Goal: Task Accomplishment & Management: Manage account settings

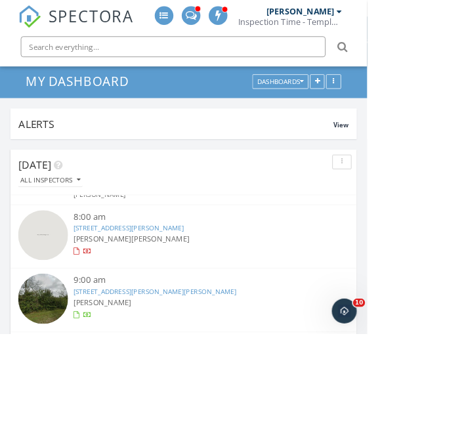
scroll to position [62, 0]
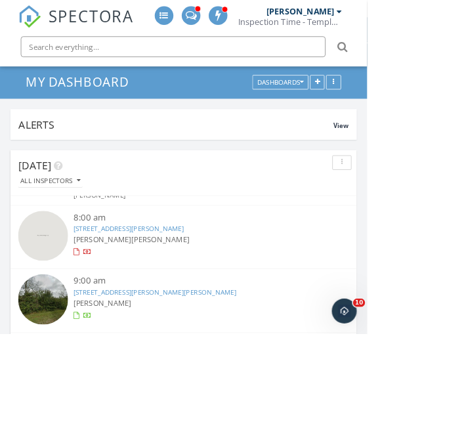
click at [162, 291] on link "112 Carmel Canyon Trail, Jarrell, TX 76537" at bounding box center [162, 289] width 140 height 12
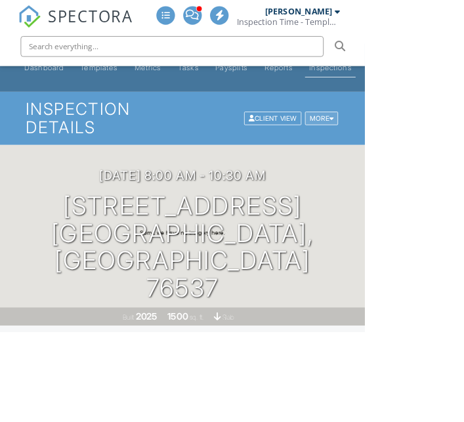
click at [421, 151] on div at bounding box center [421, 150] width 6 height 9
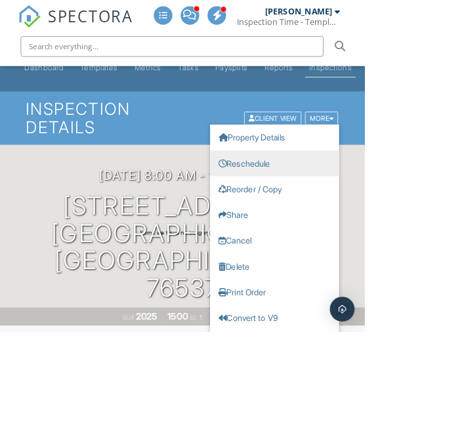
click at [356, 212] on link "Reschedule" at bounding box center [349, 207] width 164 height 33
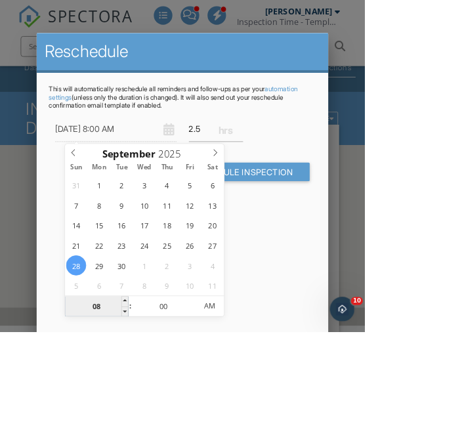
click at [119, 389] on input "08" at bounding box center [123, 389] width 81 height 26
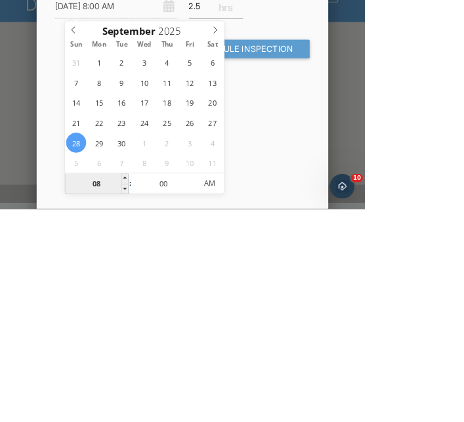
scroll to position [28, 0]
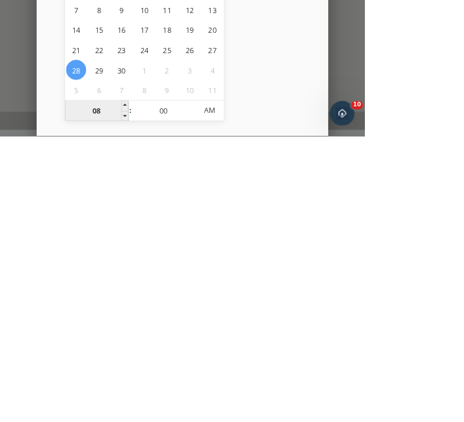
type input "02"
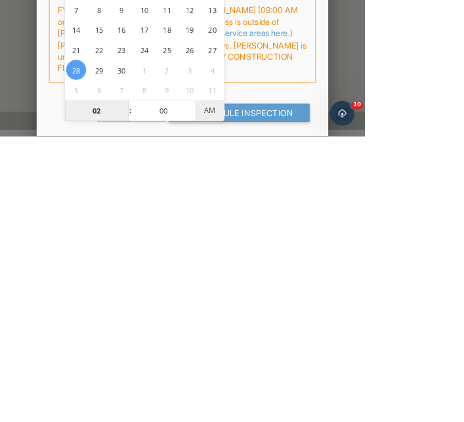
click at [261, 391] on span "AM" at bounding box center [266, 389] width 36 height 26
type input "09/28/2025 2:00 PM"
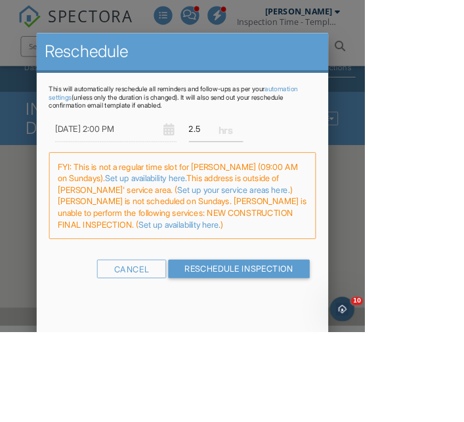
click at [237, 220] on link "Set up availability here." at bounding box center [186, 226] width 104 height 13
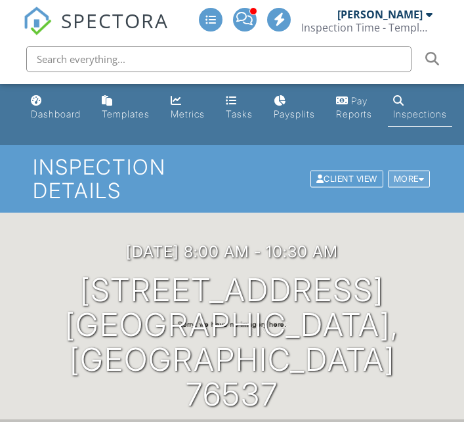
click at [422, 174] on div at bounding box center [421, 178] width 6 height 9
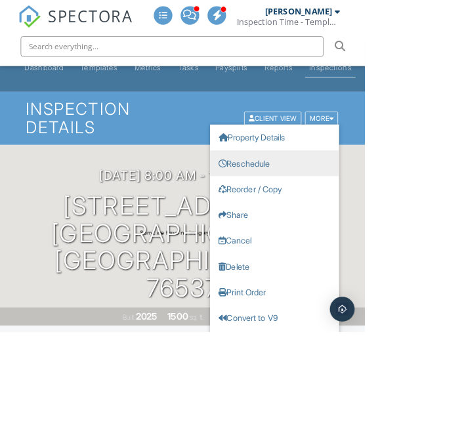
click at [298, 209] on link "Reschedule" at bounding box center [349, 207] width 164 height 33
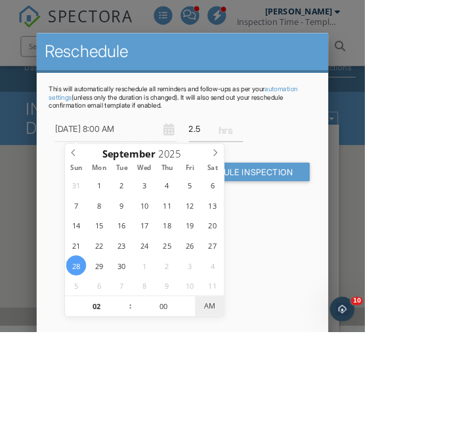
click at [273, 395] on span "AM" at bounding box center [266, 389] width 36 height 26
type input "09/28/2025 2:00 PM"
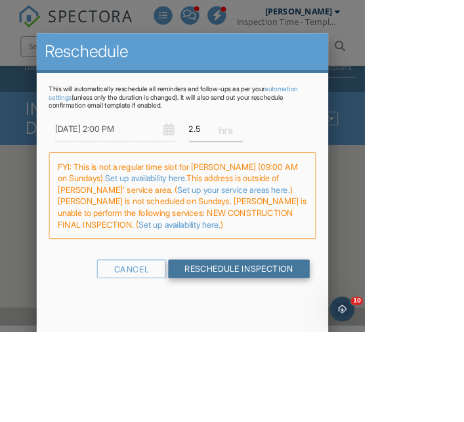
click at [394, 331] on input "Reschedule Inspection" at bounding box center [304, 342] width 180 height 24
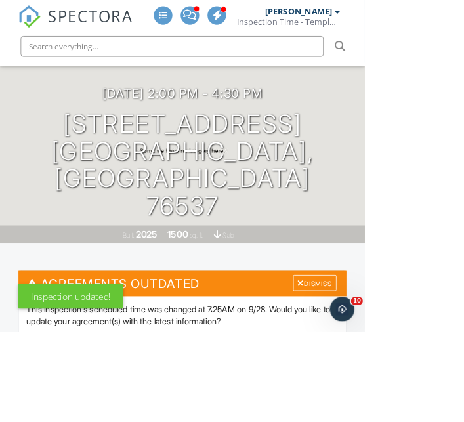
scroll to position [138, 0]
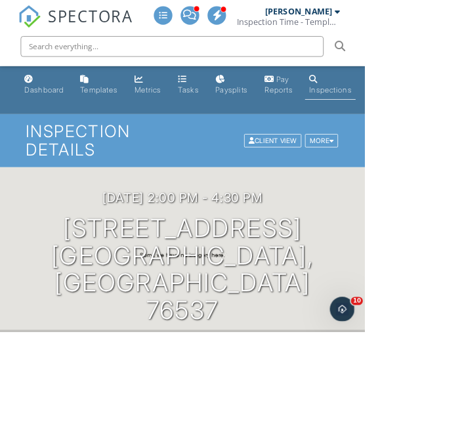
click at [64, 57] on input "text" at bounding box center [218, 59] width 385 height 26
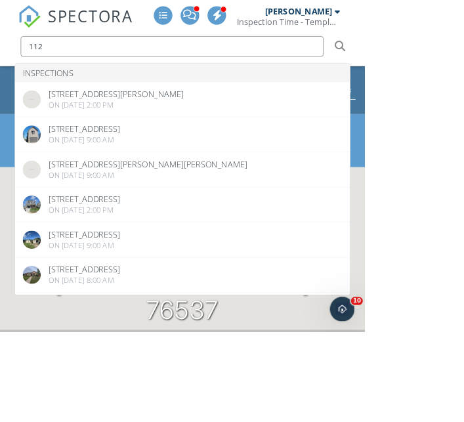
type input "112"
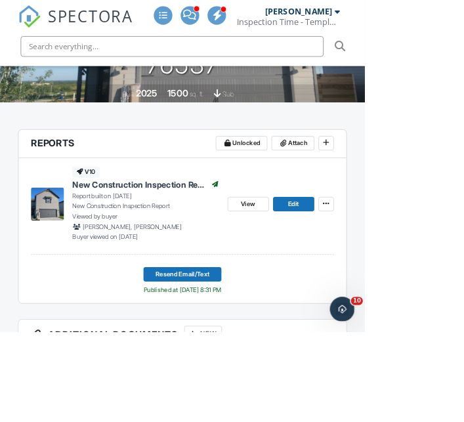
scroll to position [314, 0]
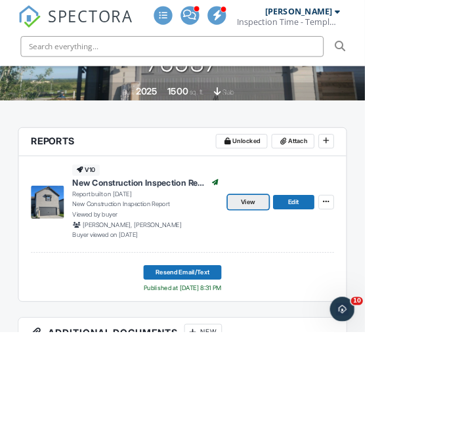
click at [319, 258] on span "View" at bounding box center [315, 257] width 18 height 13
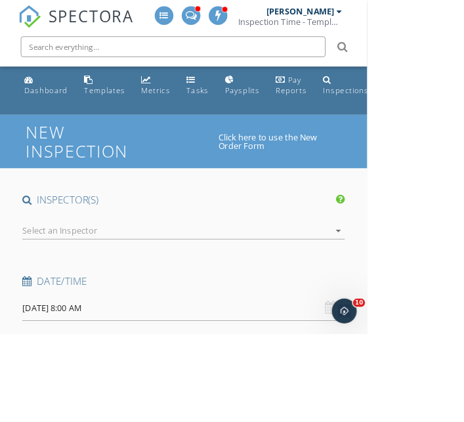
type input "Chelsea"
type input "[PERSON_NAME]"
type input "[EMAIL_ADDRESS][DOMAIN_NAME]"
type input "[PHONE_NUMBER]"
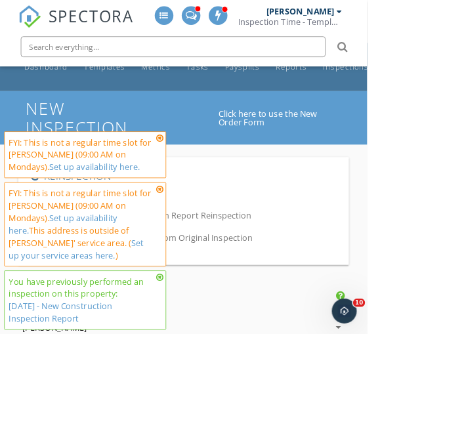
scroll to position [58, 0]
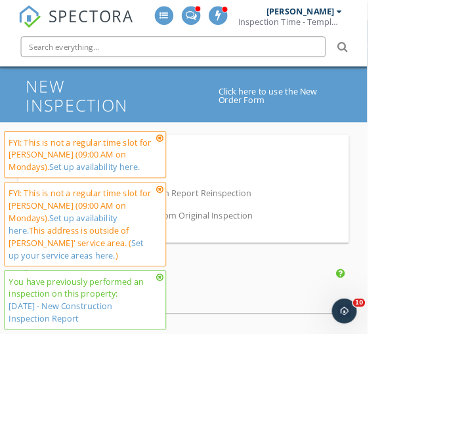
click at [202, 180] on icon at bounding box center [201, 174] width 9 height 10
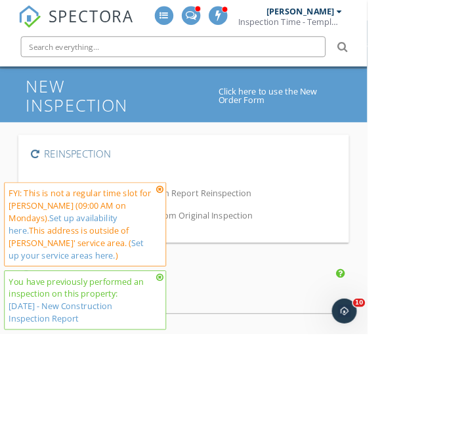
click at [202, 244] on icon at bounding box center [201, 238] width 9 height 10
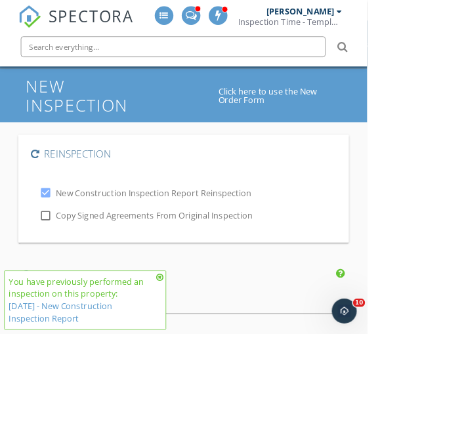
click at [201, 355] on icon at bounding box center [201, 350] width 9 height 10
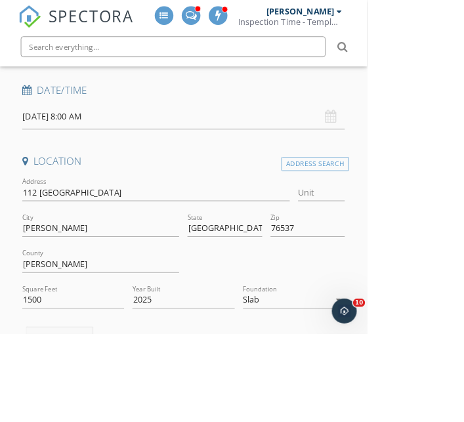
scroll to position [395, 0]
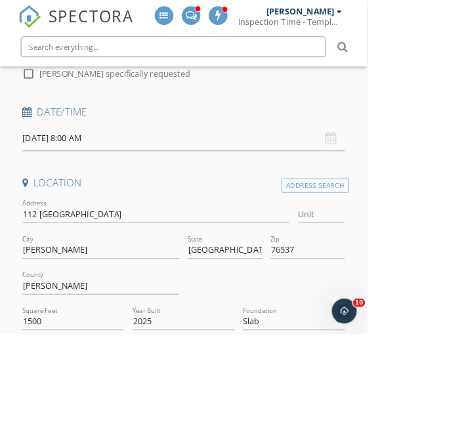
click at [80, 176] on input "09/29/2025 8:00 AM" at bounding box center [231, 175] width 407 height 32
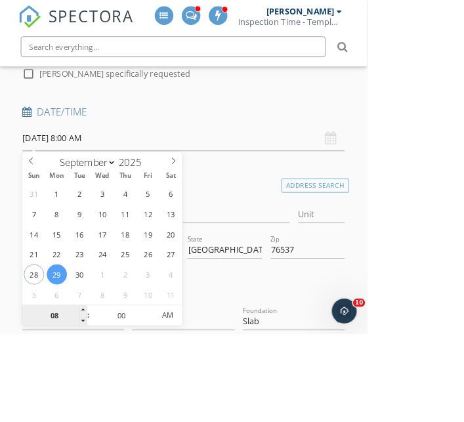
click at [67, 394] on input "08" at bounding box center [68, 399] width 81 height 26
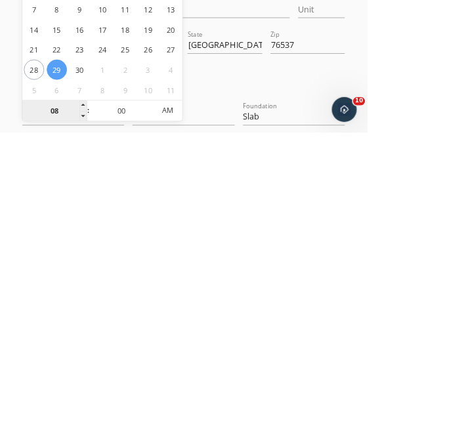
scroll to position [1, 0]
click at [212, 400] on span "AM" at bounding box center [212, 393] width 36 height 26
type input "02"
type input "09/29/2025 2:00 PM"
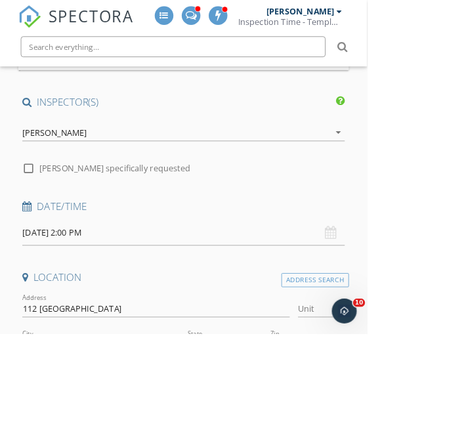
scroll to position [275, 0]
click at [45, 170] on div "[PERSON_NAME]" at bounding box center [68, 168] width 81 height 12
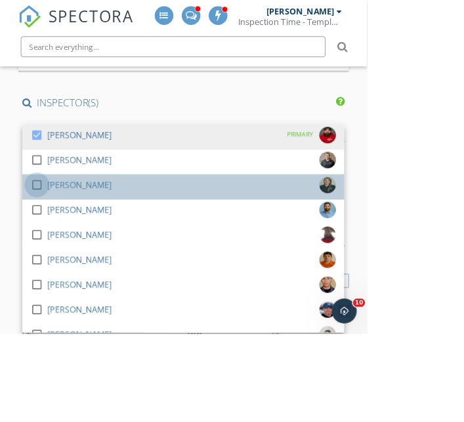
click at [49, 235] on div at bounding box center [46, 233] width 22 height 22
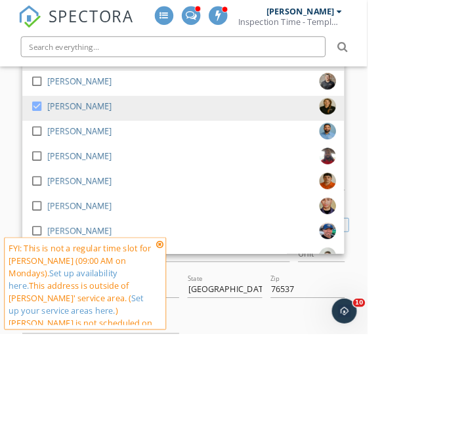
scroll to position [388, 0]
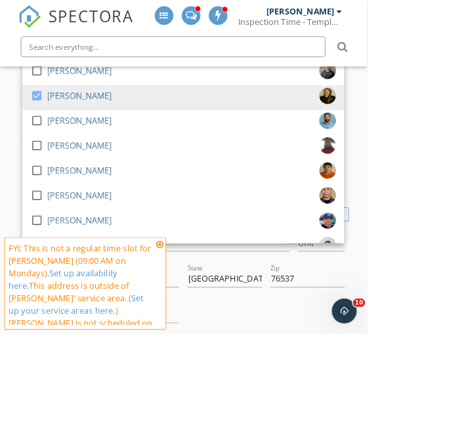
click at [201, 313] on icon at bounding box center [201, 308] width 9 height 10
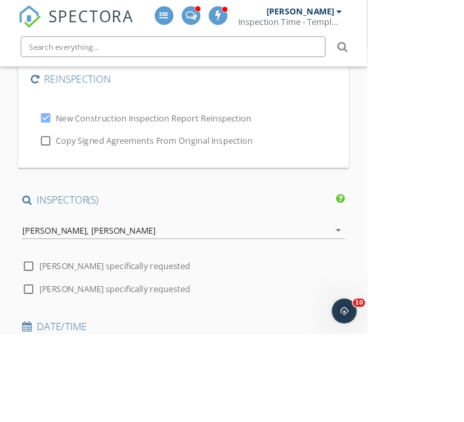
scroll to position [141, 0]
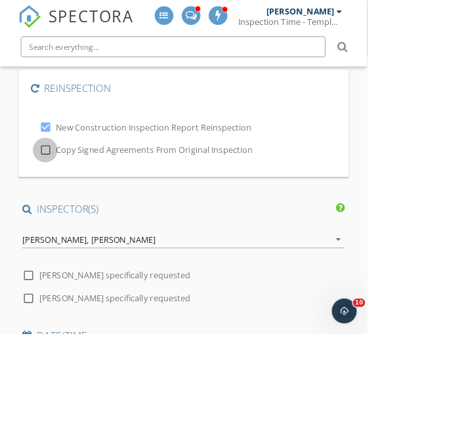
click at [64, 193] on div at bounding box center [57, 189] width 22 height 22
checkbox input "true"
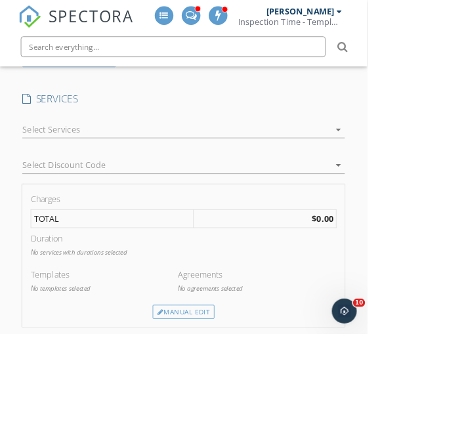
scroll to position [1209, 0]
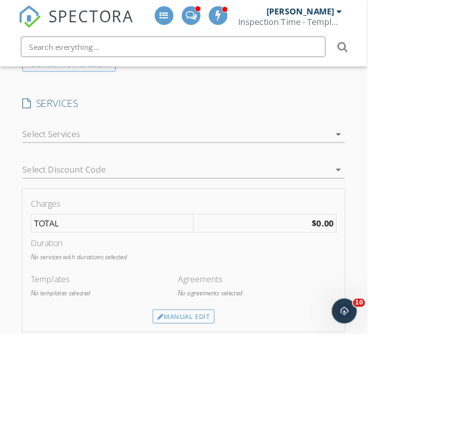
click at [55, 169] on div at bounding box center [222, 169] width 388 height 21
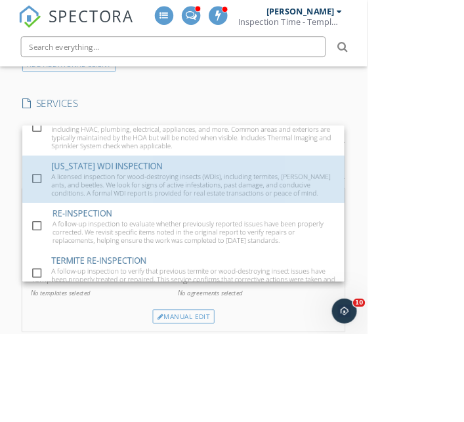
scroll to position [466, 0]
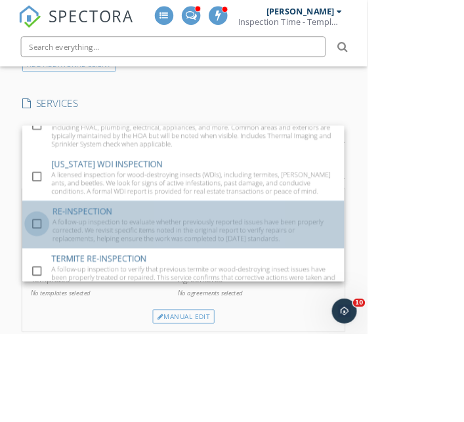
click at [53, 285] on div at bounding box center [46, 282] width 22 height 22
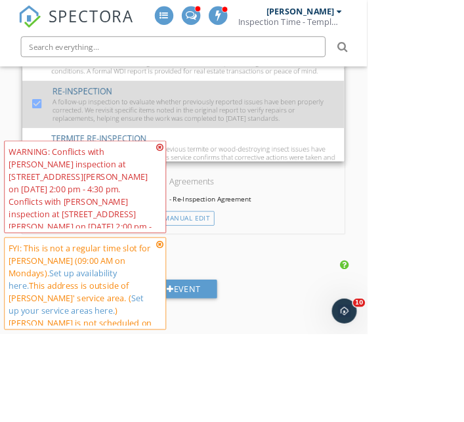
scroll to position [1369, 0]
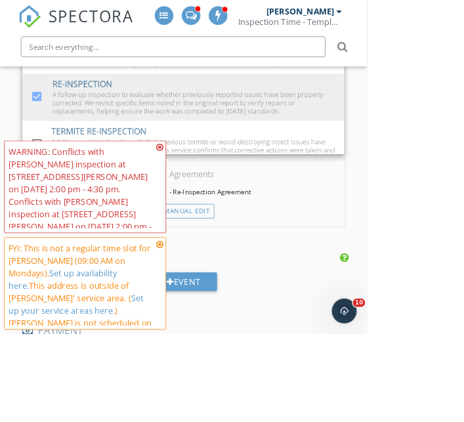
click at [202, 191] on icon at bounding box center [201, 186] width 9 height 10
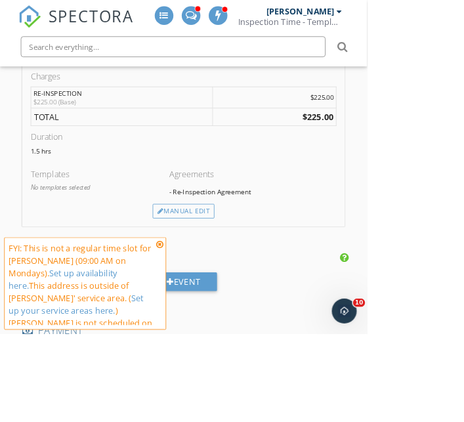
click at [199, 313] on icon at bounding box center [201, 308] width 9 height 10
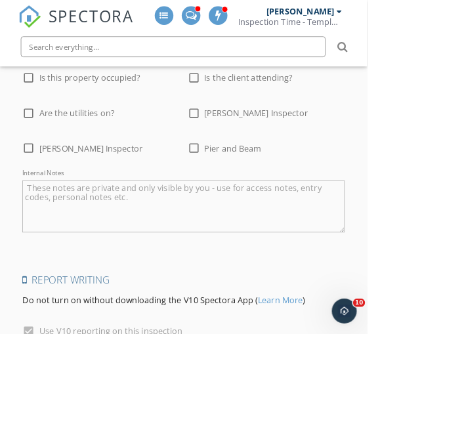
scroll to position [2478, 0]
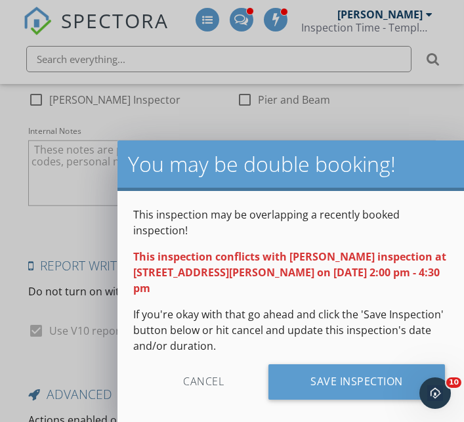
click at [195, 364] on div "Cancel" at bounding box center [203, 381] width 125 height 35
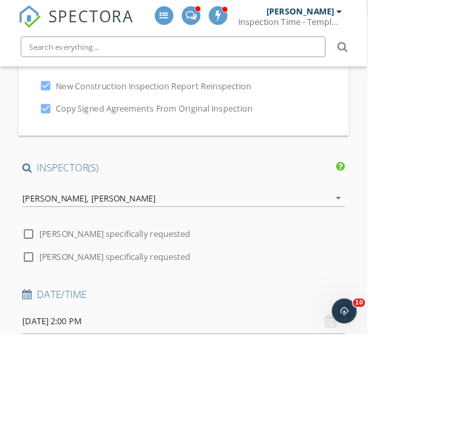
scroll to position [192, 0]
click at [76, 411] on input "09/29/2025 2:00 PM" at bounding box center [231, 407] width 407 height 32
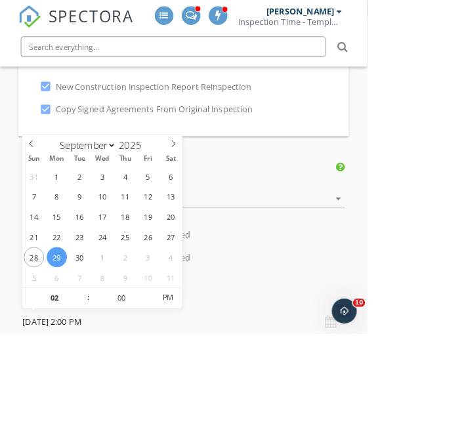
scroll to position [0, 0]
type input "[DATE] 2:00 PM"
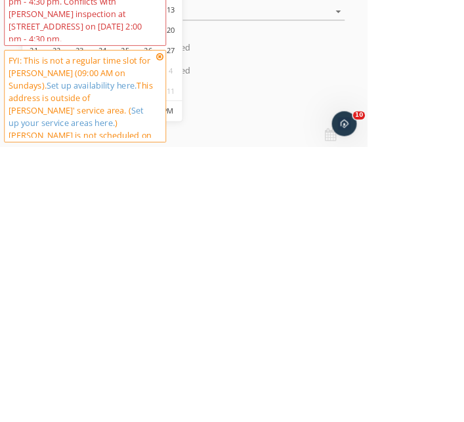
scroll to position [192, 0]
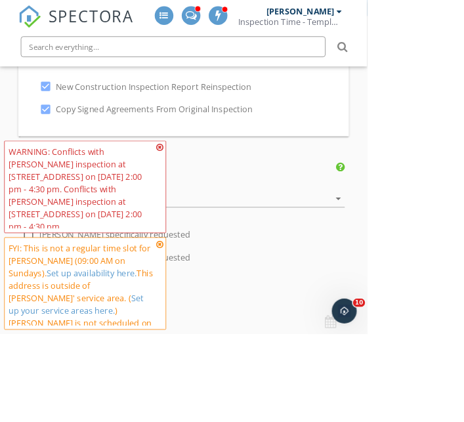
click at [199, 313] on icon at bounding box center [201, 308] width 9 height 10
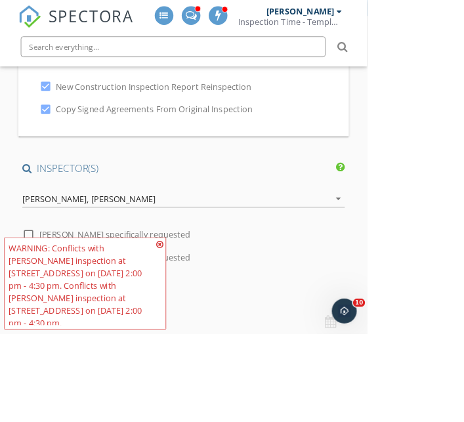
click at [197, 298] on label "Aaron Davis specifically requested" at bounding box center [144, 296] width 191 height 13
checkbox input "true"
click at [202, 313] on icon at bounding box center [201, 308] width 9 height 10
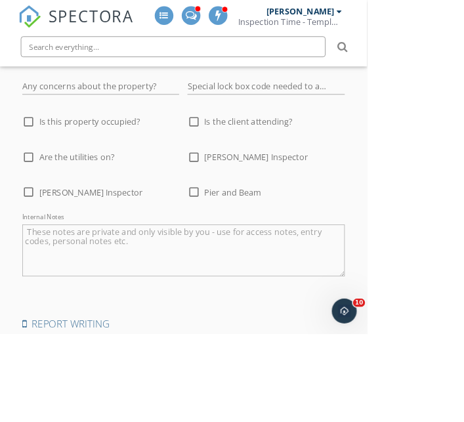
scroll to position [2478, 0]
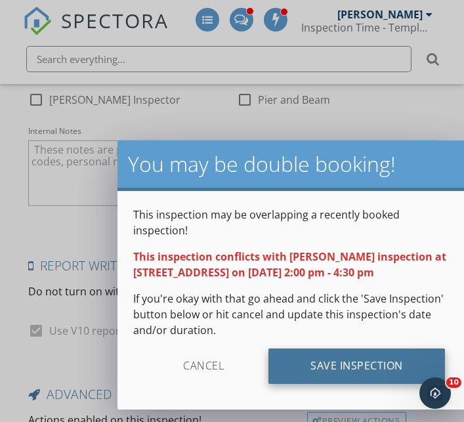
click at [353, 351] on div "Save Inspection" at bounding box center [356, 365] width 176 height 35
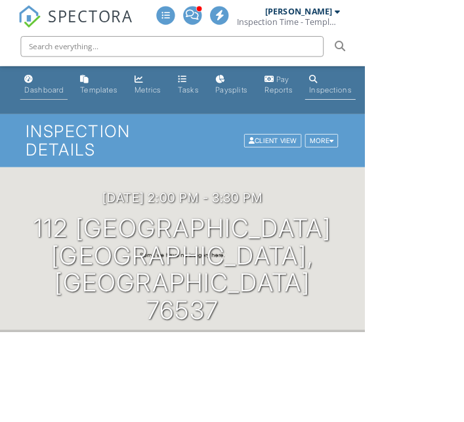
click at [58, 113] on div "Dashboard" at bounding box center [56, 113] width 50 height 11
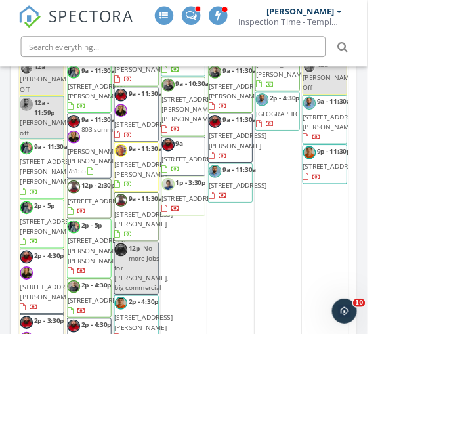
scroll to position [4631, 0]
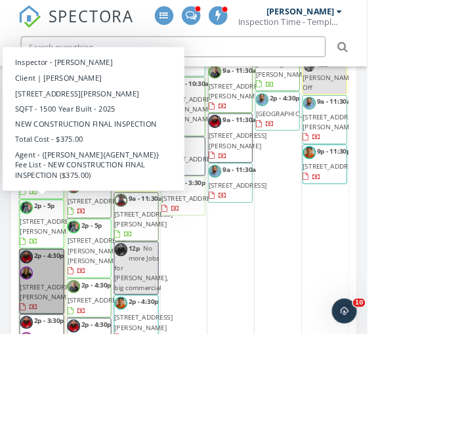
click at [49, 314] on link "2p - 4:30p 112 Carmel Canyon Trail, Jarrell 76537" at bounding box center [53, 355] width 56 height 82
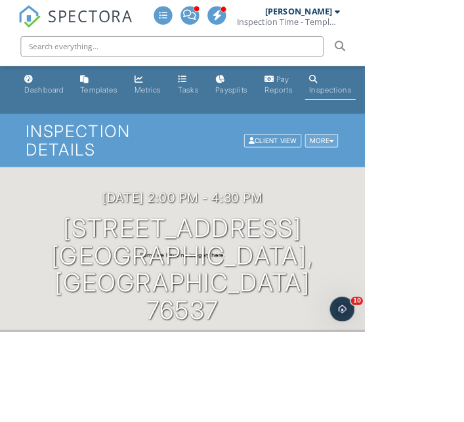
click at [421, 178] on div at bounding box center [421, 178] width 6 height 9
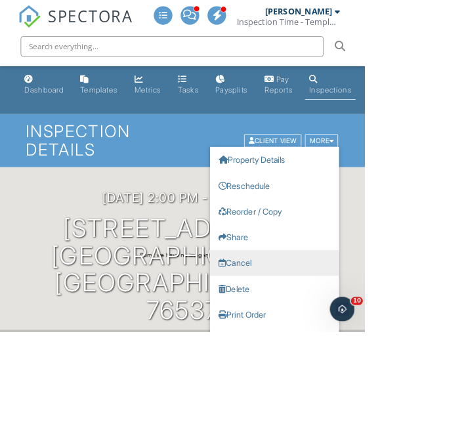
click at [319, 333] on link "Cancel" at bounding box center [349, 333] width 164 height 33
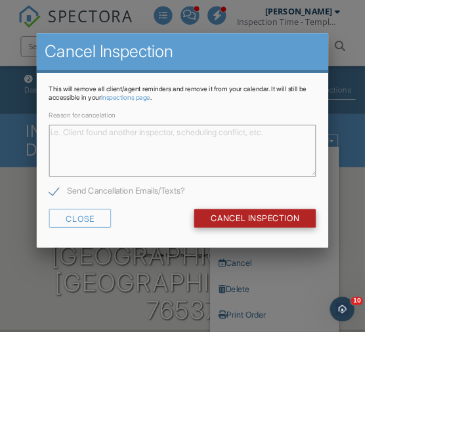
click at [402, 280] on input "Cancel Inspection" at bounding box center [324, 278] width 155 height 24
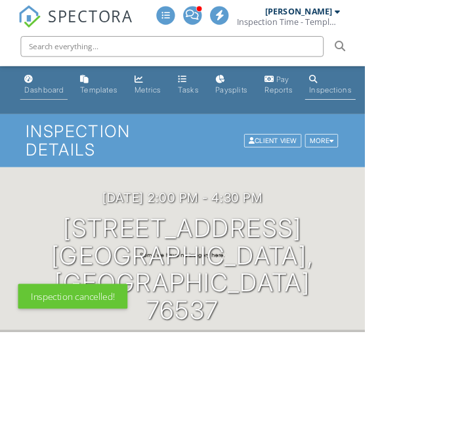
click at [41, 113] on div "Dashboard" at bounding box center [56, 113] width 50 height 11
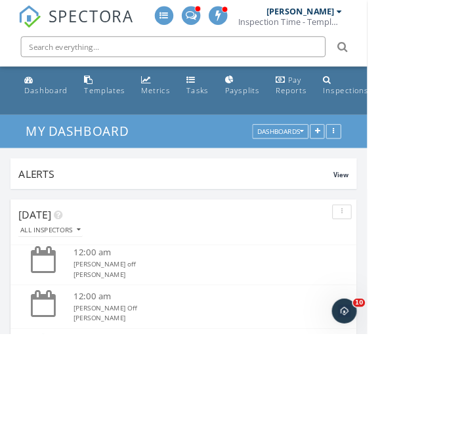
scroll to position [6, 6]
